Goal: Task Accomplishment & Management: Manage account settings

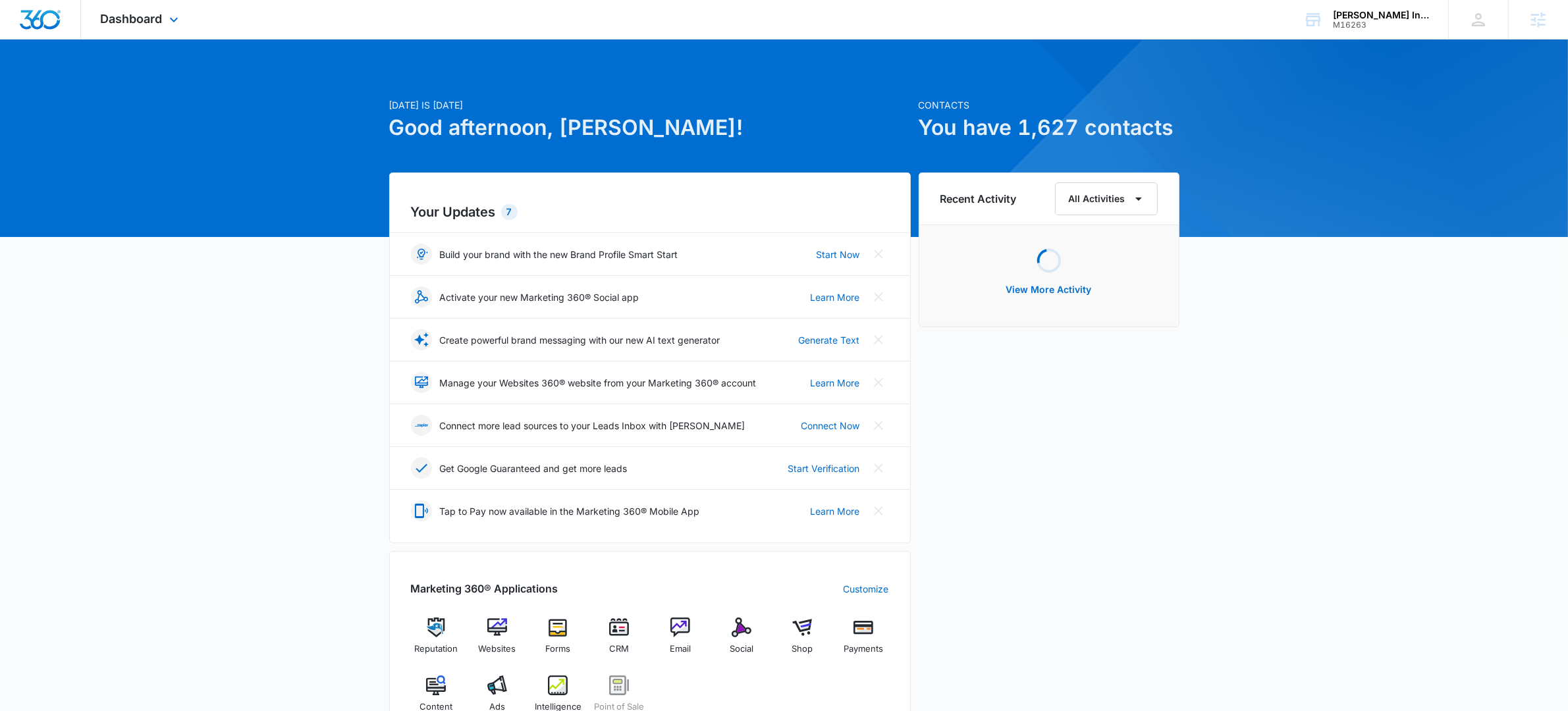
drag, startPoint x: 151, startPoint y: 19, endPoint x: 165, endPoint y: 35, distance: 21.3
click at [151, 20] on span "Dashboard" at bounding box center [132, 19] width 62 height 14
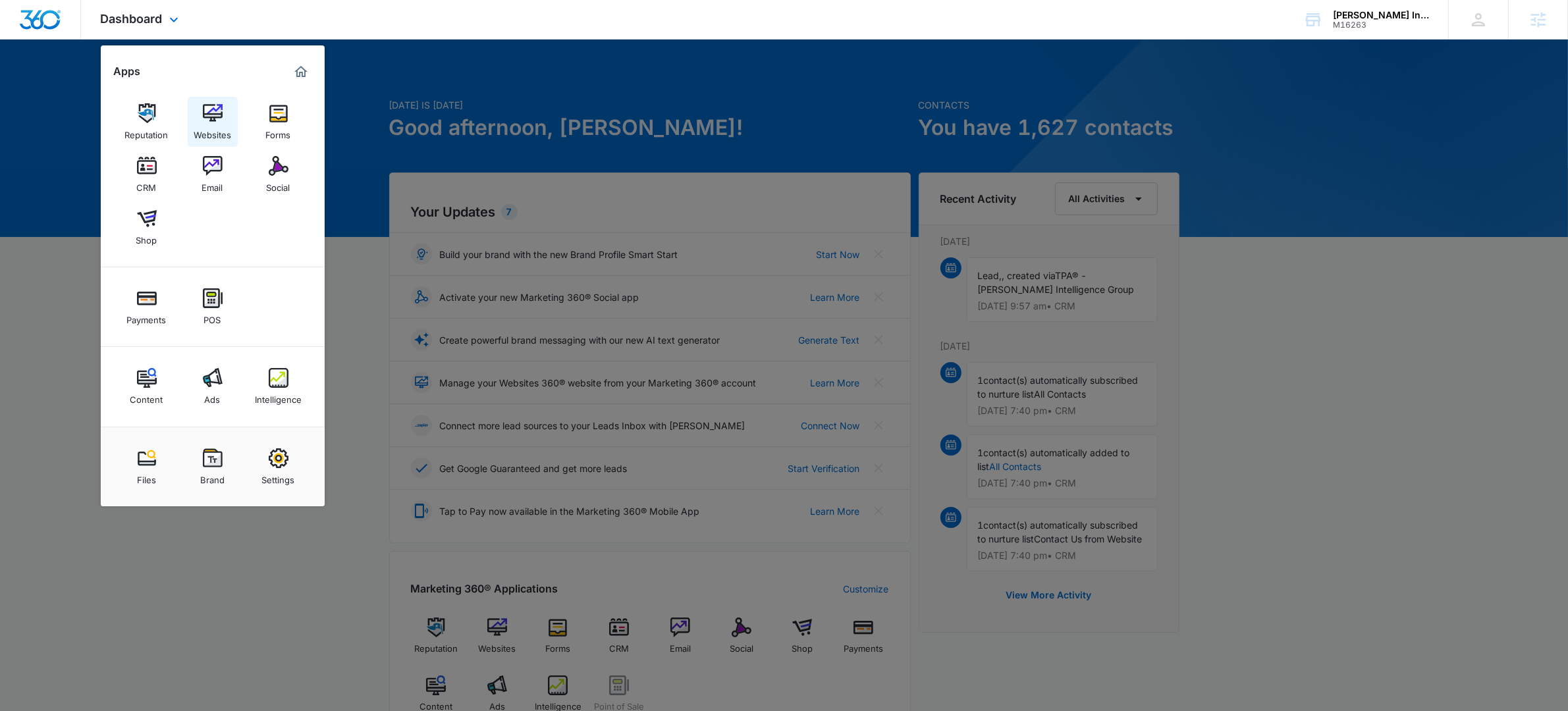
click at [218, 108] on img at bounding box center [212, 113] width 20 height 20
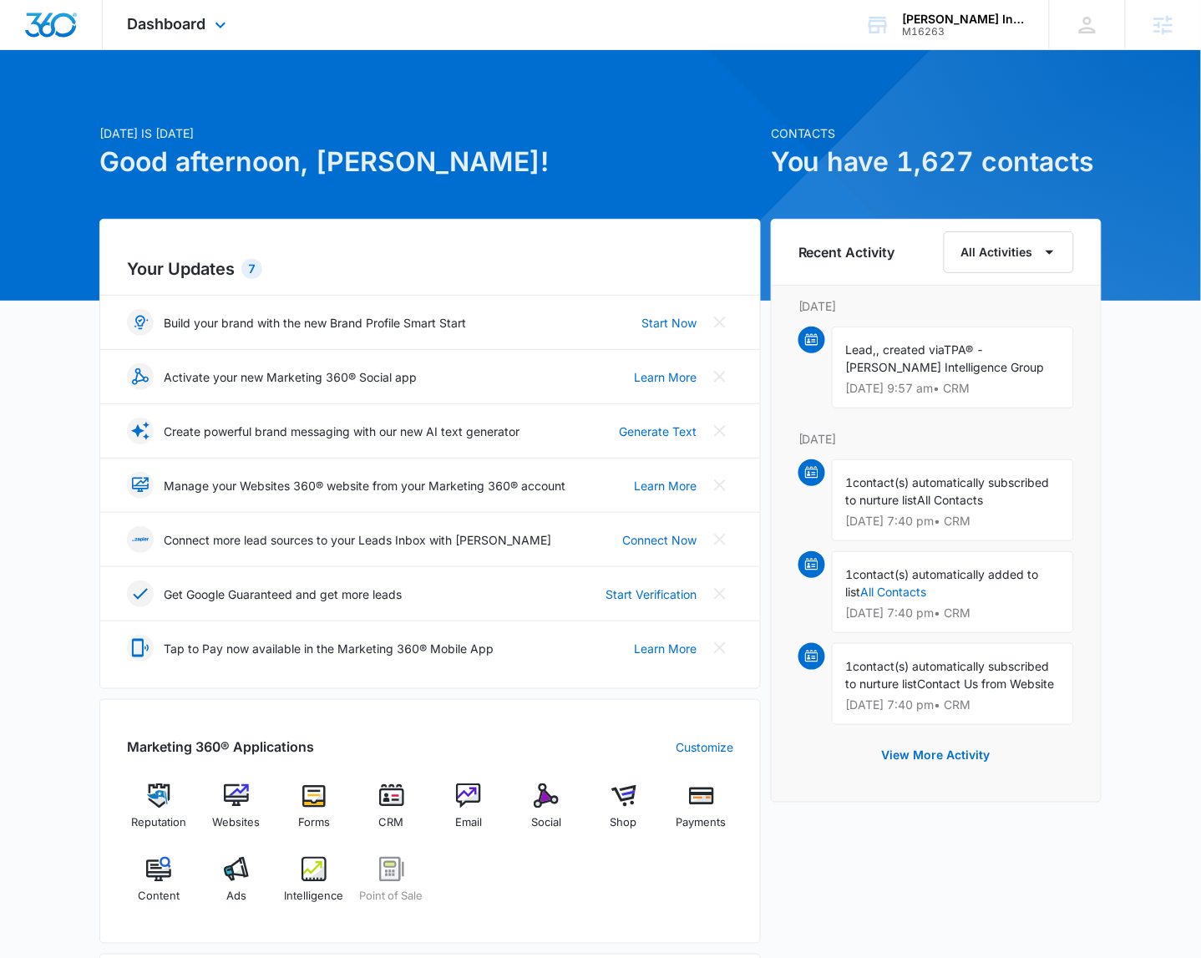
click at [196, 32] on div "Dashboard Apps Reputation Websites Forms CRM Email Social Shop Payments POS Con…" at bounding box center [179, 24] width 153 height 49
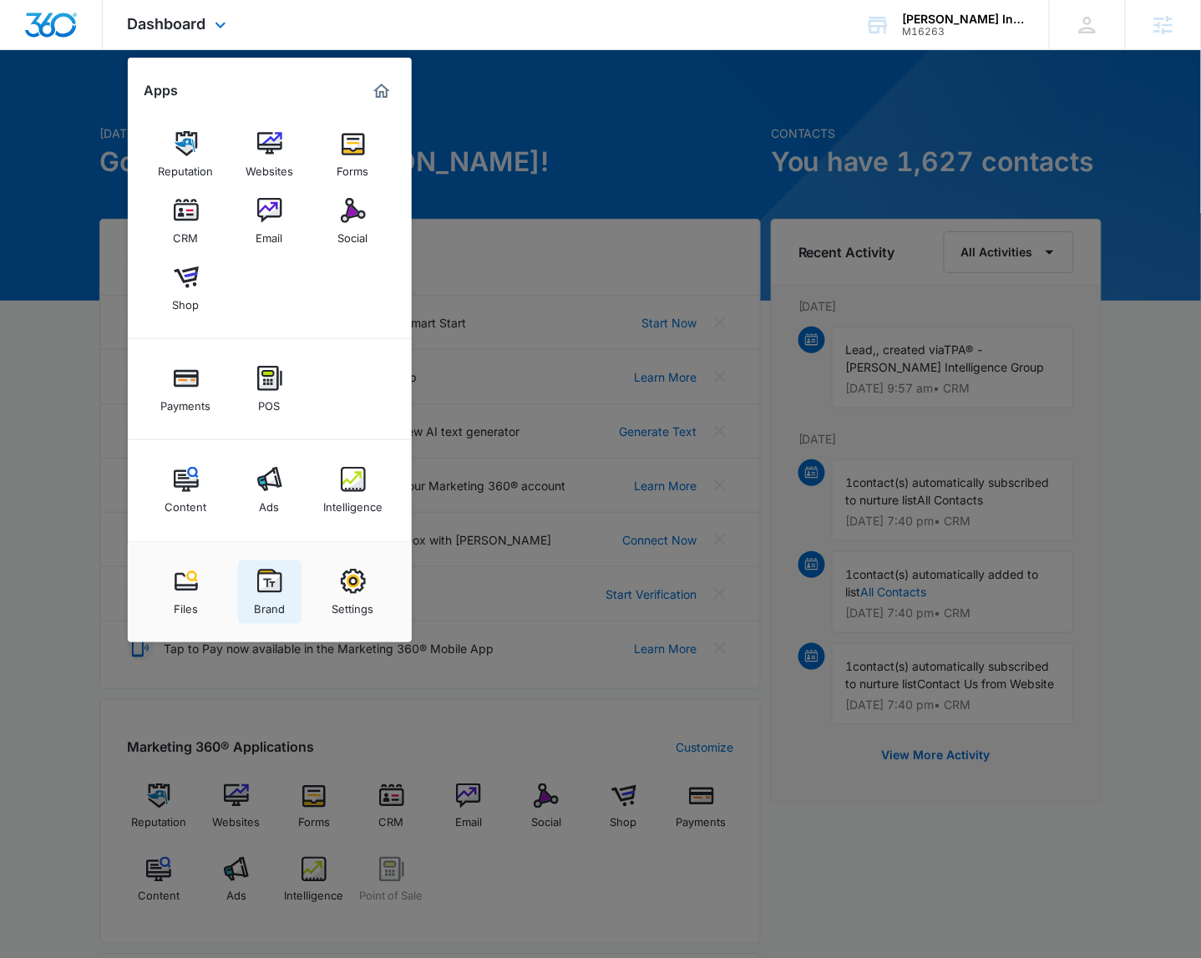
click at [275, 609] on div "Brand" at bounding box center [269, 605] width 31 height 22
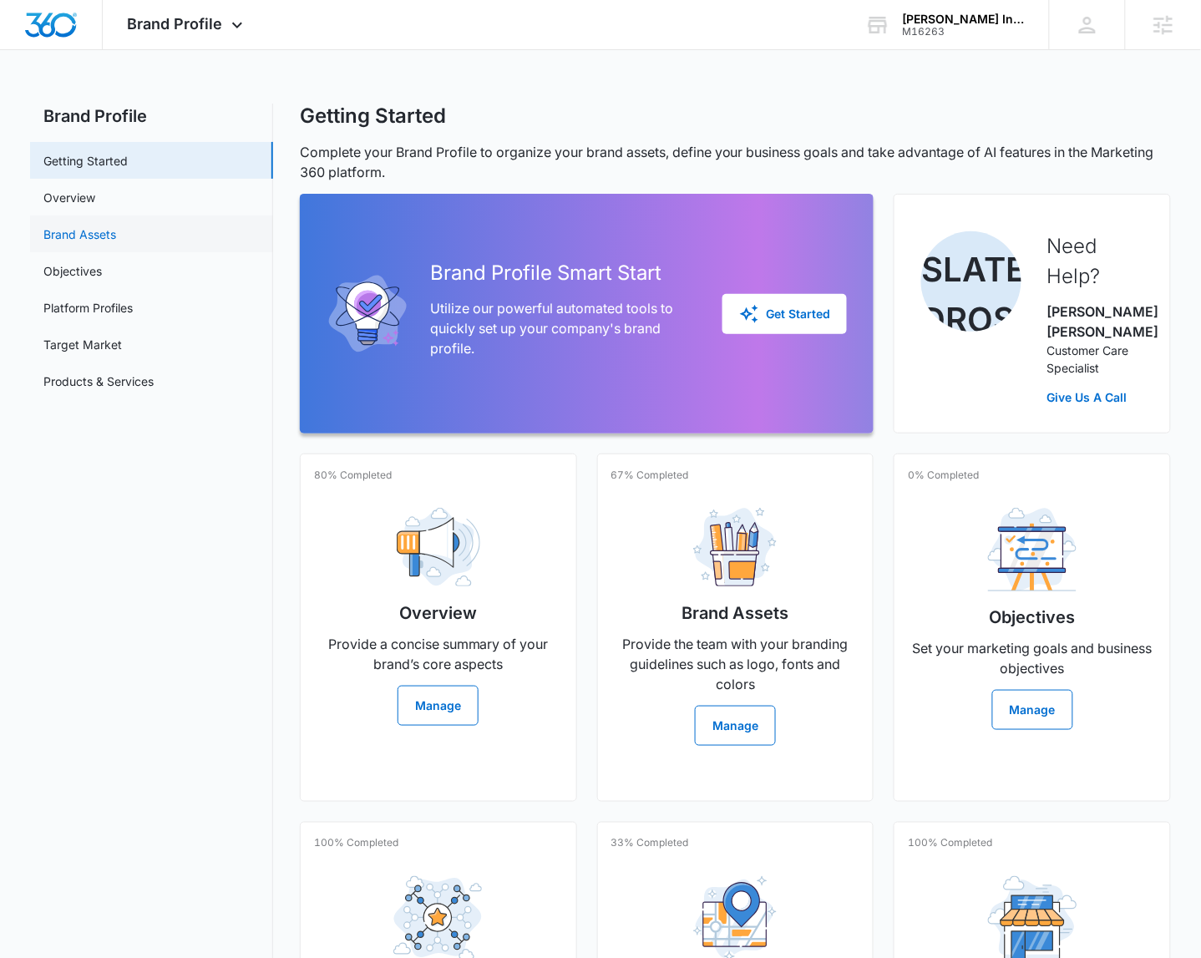
click at [116, 232] on link "Brand Assets" at bounding box center [79, 234] width 73 height 18
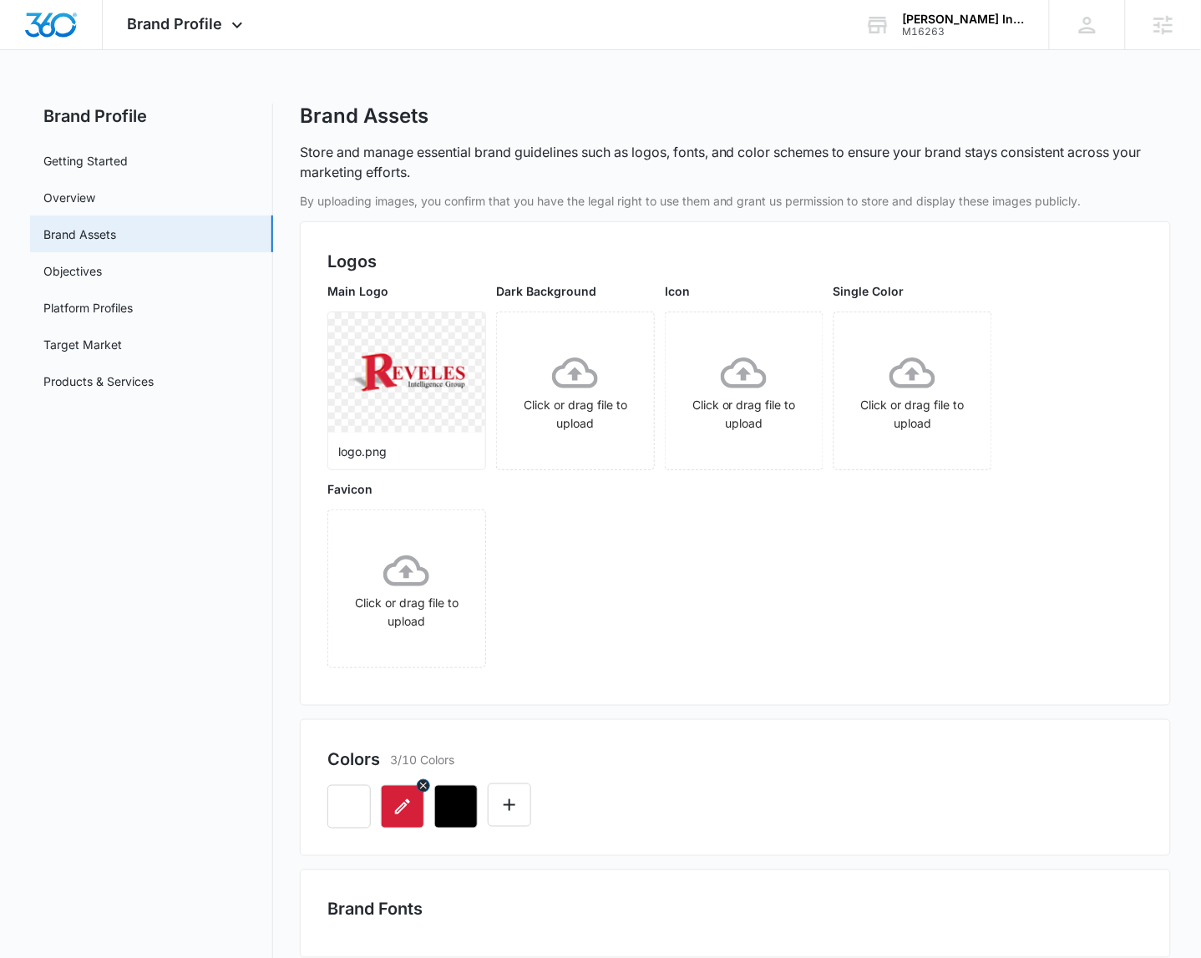
click at [397, 803] on icon "button" at bounding box center [402, 807] width 20 height 20
click at [784, 674] on div "Main Logo logo.png Dark Background Click or drag file to upload Icon Click or d…" at bounding box center [735, 480] width 816 height 396
click at [393, 810] on icon "button" at bounding box center [402, 807] width 20 height 20
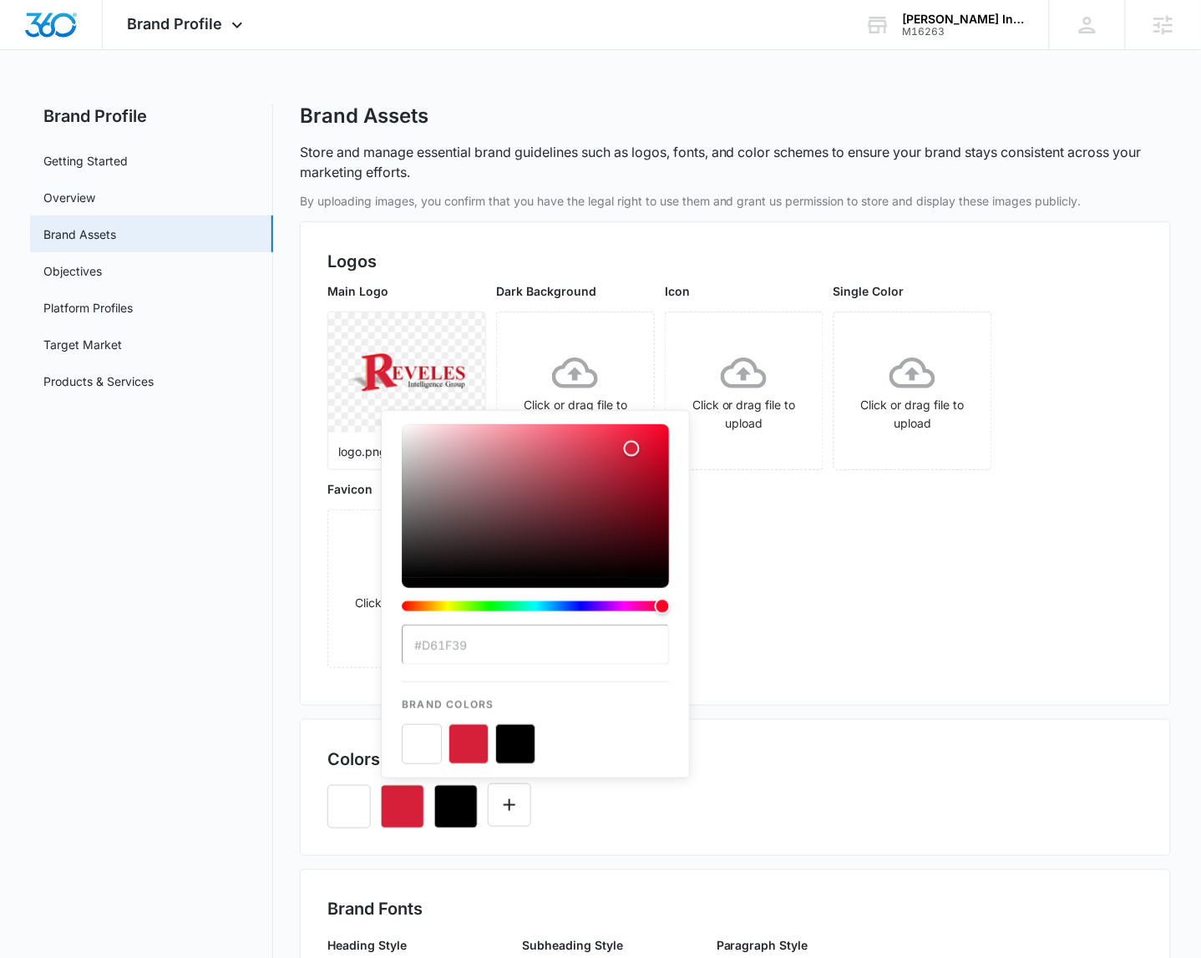
click at [460, 308] on div "Main Logo logo.png" at bounding box center [406, 376] width 159 height 188
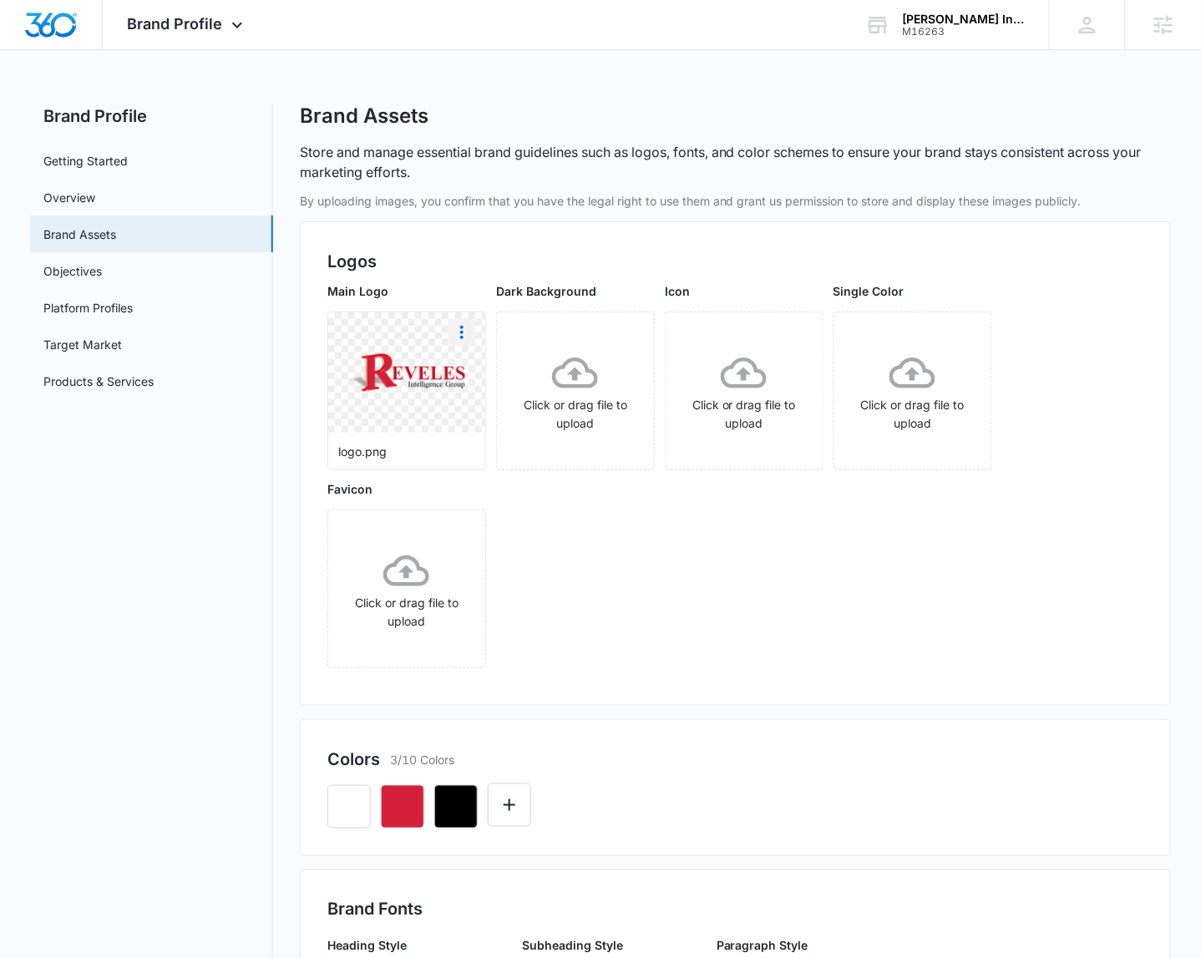
click at [467, 323] on icon "More" at bounding box center [462, 332] width 20 height 20
click at [480, 377] on div "Download" at bounding box center [496, 379] width 54 height 12
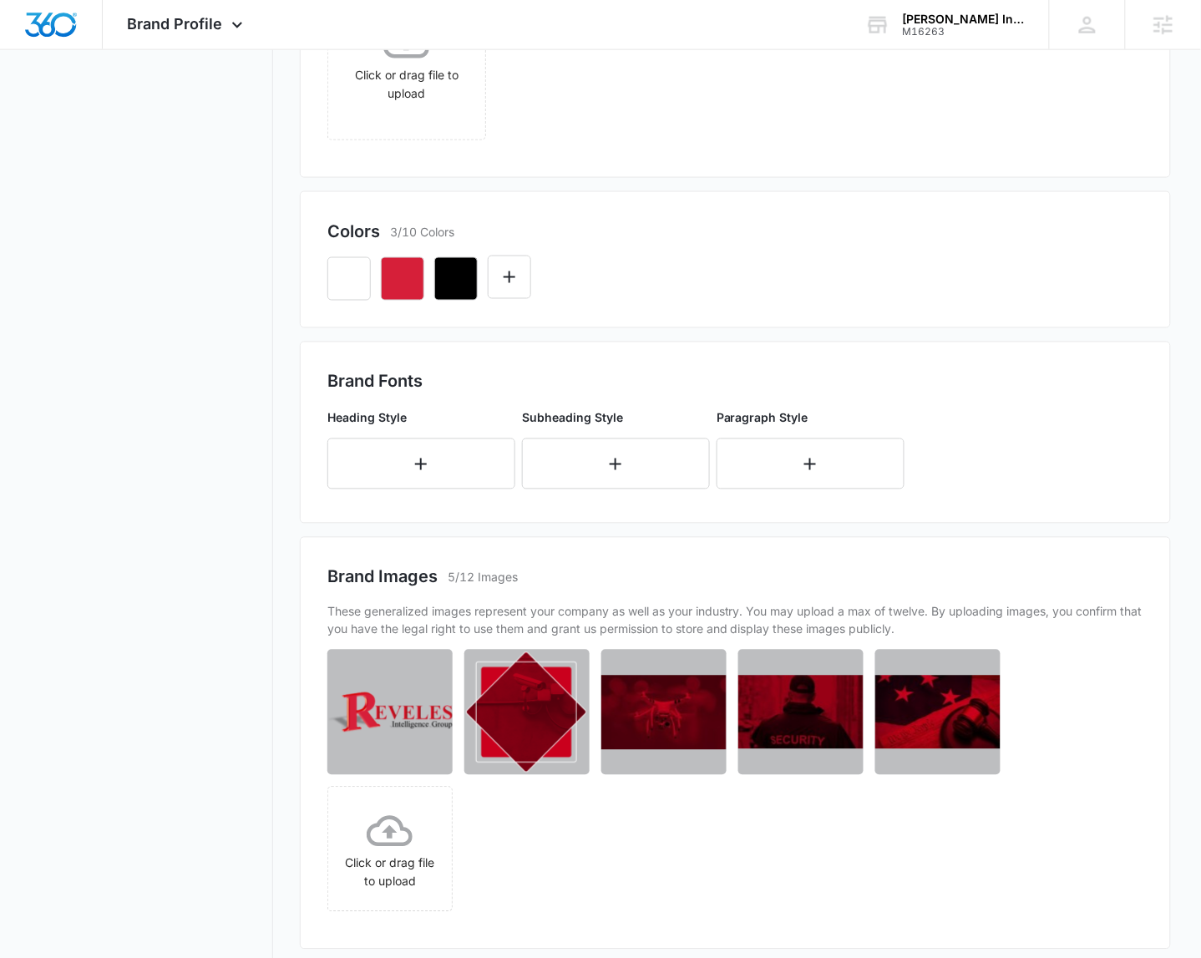
scroll to position [695, 0]
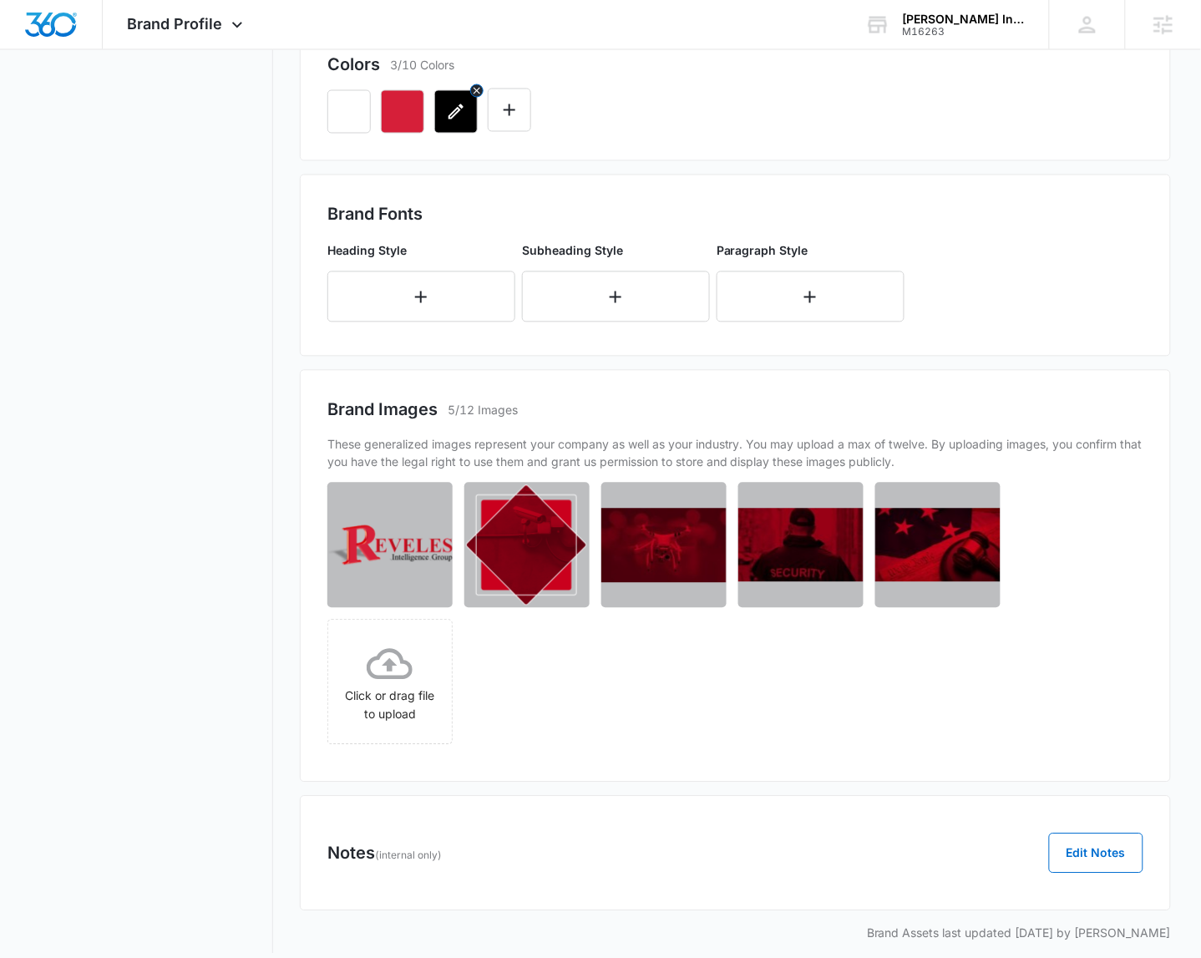
click at [461, 120] on icon "button" at bounding box center [456, 112] width 20 height 20
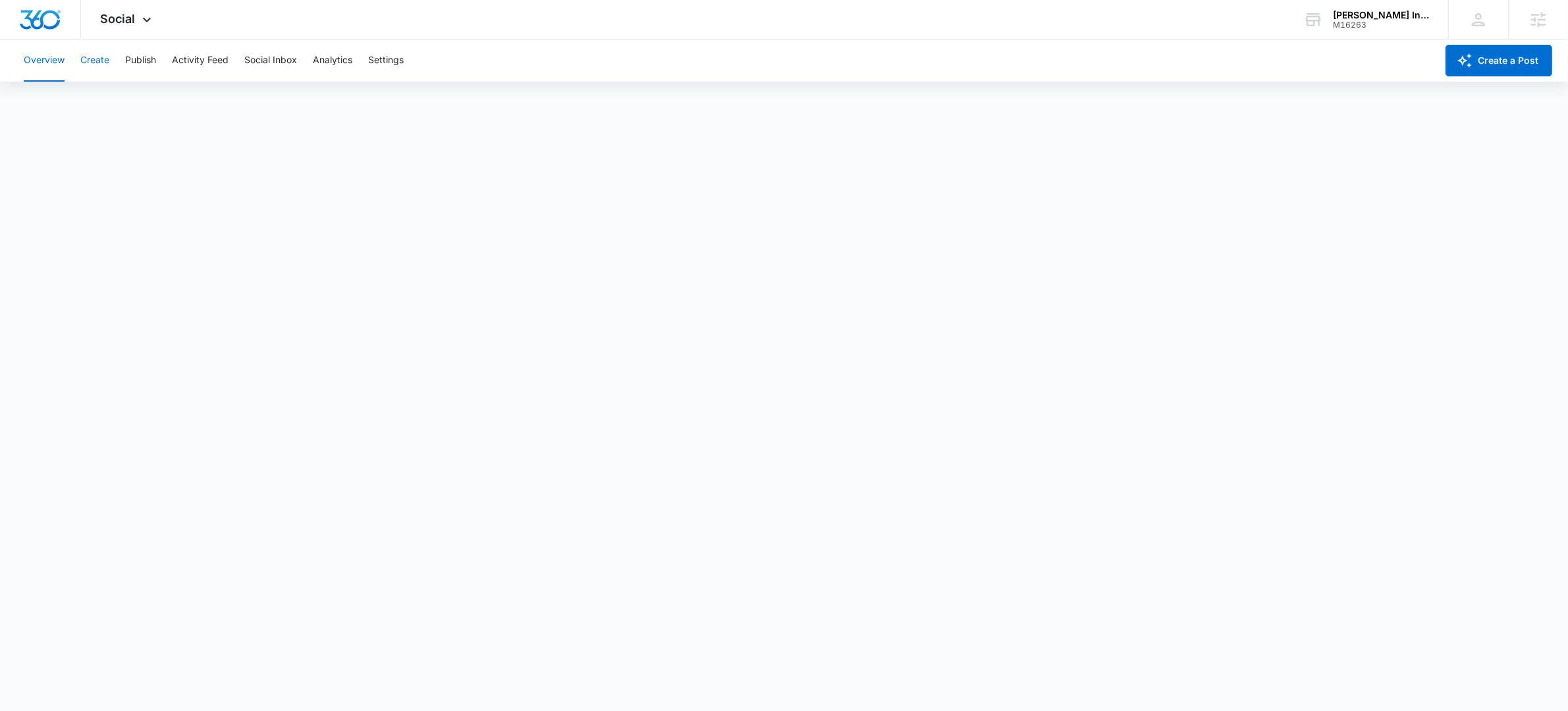
click at [102, 67] on button "Create" at bounding box center [95, 60] width 29 height 42
click at [153, 109] on div "Content Library Approvals Recommendations Auto Import" at bounding box center [784, 100] width 1536 height 37
click at [137, 98] on button "Approvals" at bounding box center [129, 100] width 44 height 37
click at [80, 103] on button "Content Library" at bounding box center [57, 100] width 67 height 37
click at [121, 90] on button "Approvals" at bounding box center [129, 100] width 44 height 37
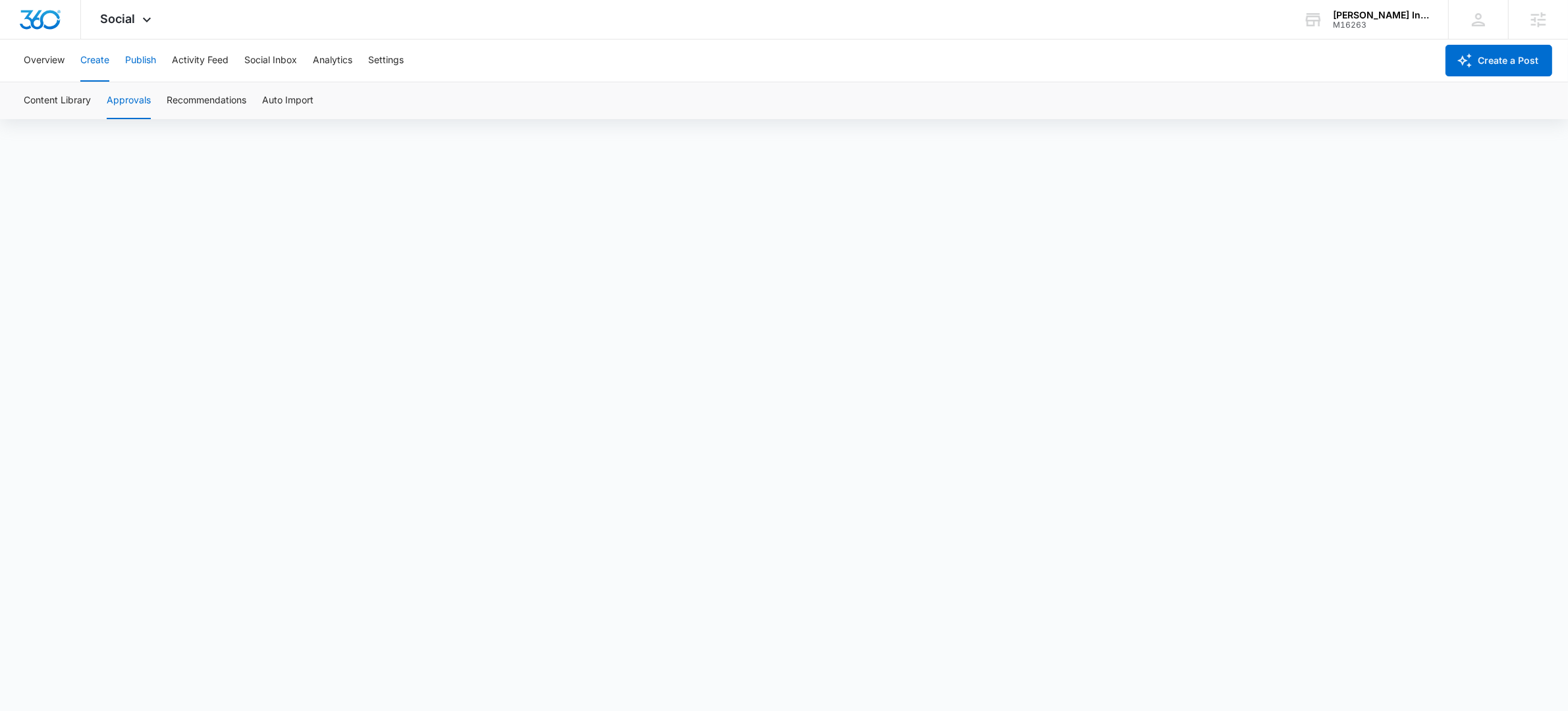
click at [137, 65] on button "Publish" at bounding box center [140, 60] width 31 height 42
click at [117, 87] on button "Schedules" at bounding box center [100, 100] width 45 height 37
